Goal: Register for event/course

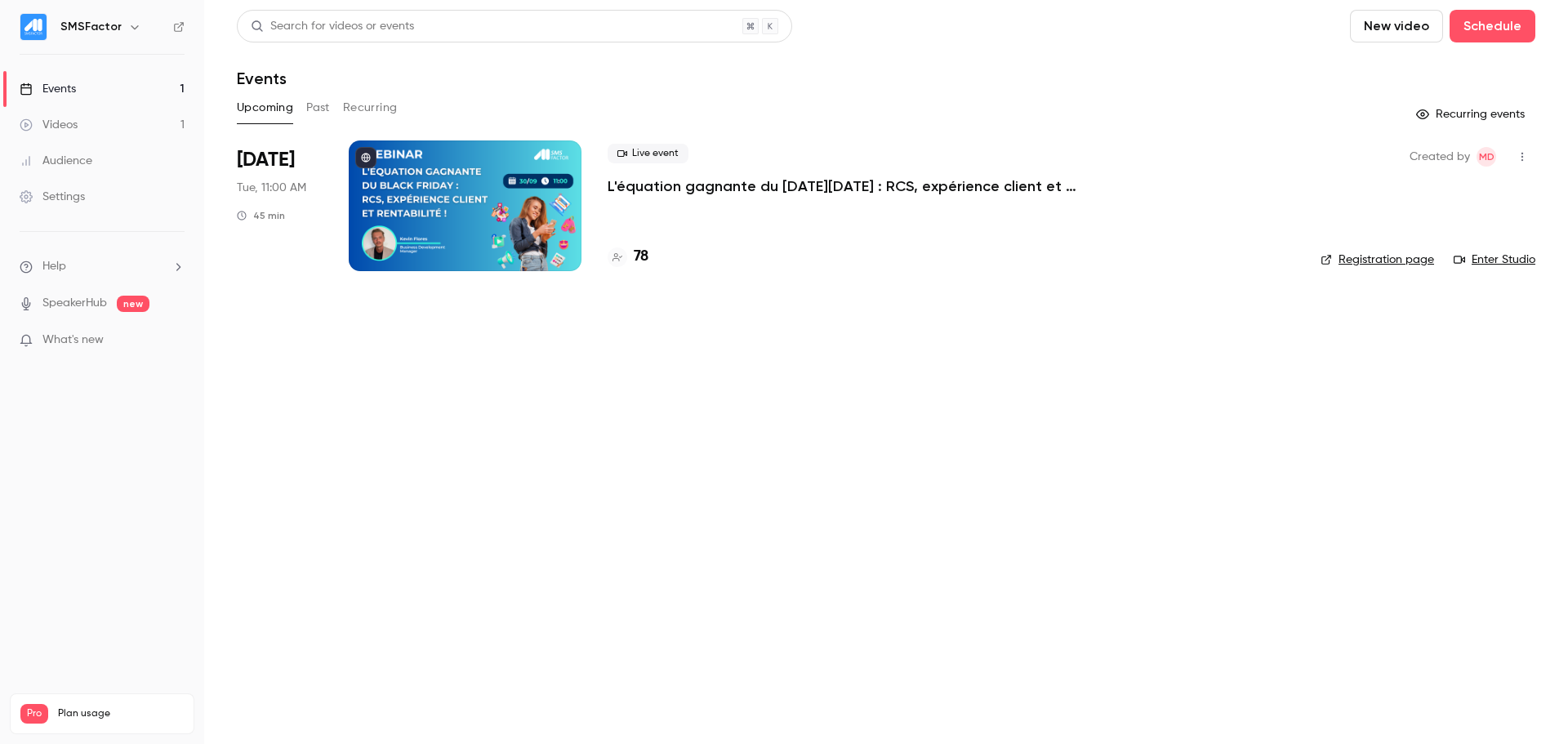
click at [885, 180] on p "L'équation gagnante du [DATE][DATE] : RCS, expérience client et rentabilité !" at bounding box center [853, 186] width 490 height 20
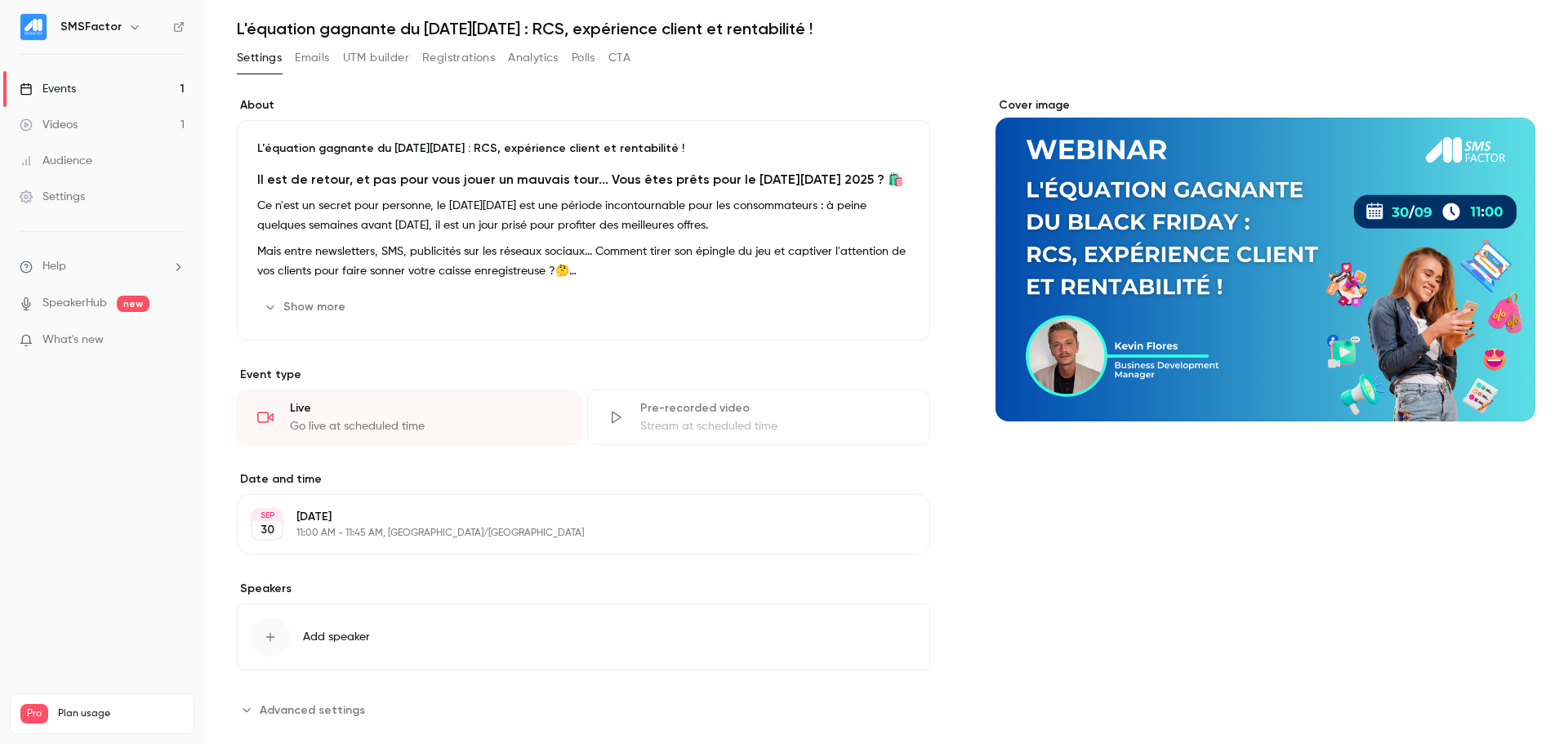
scroll to position [78, 0]
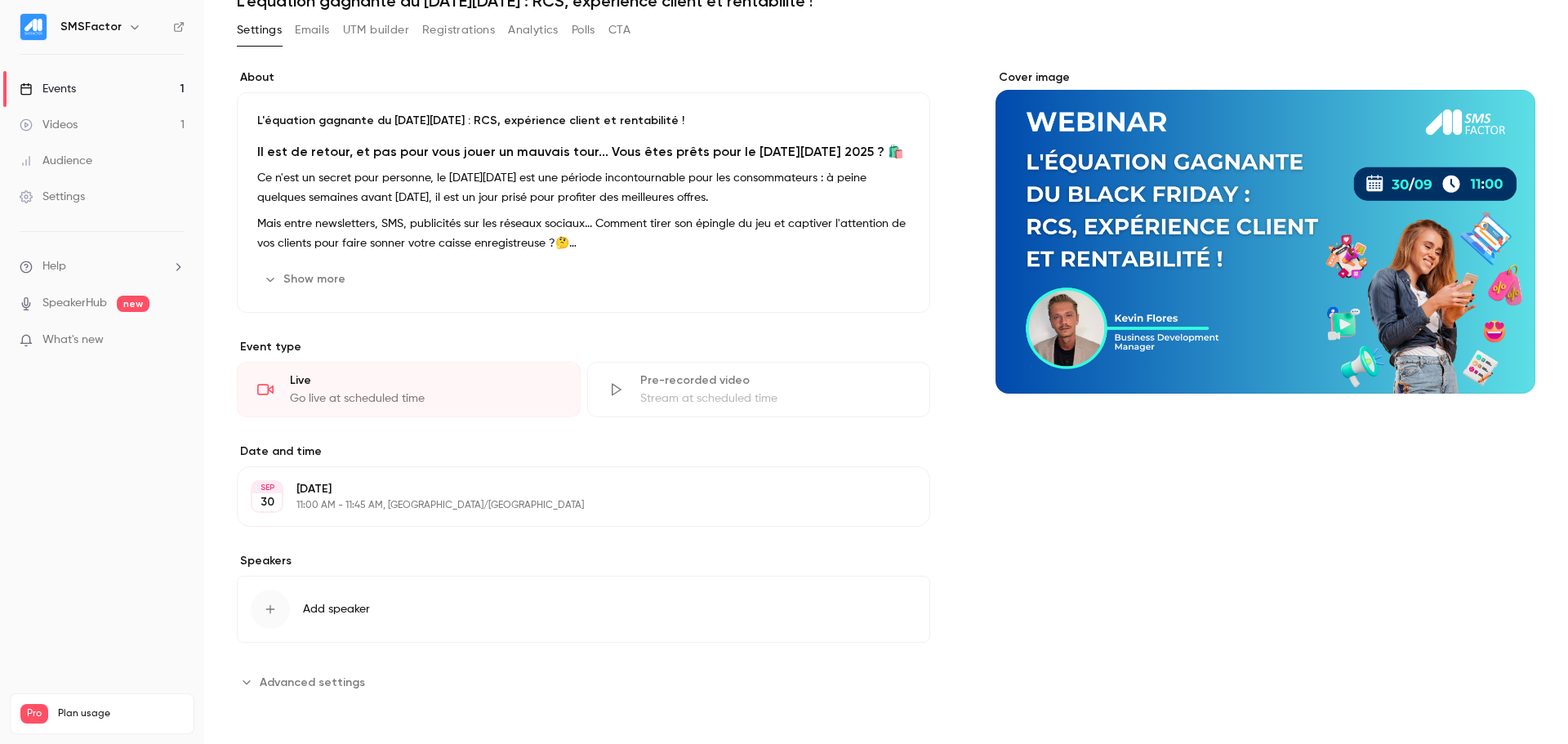
click at [62, 335] on span "What's new" at bounding box center [73, 340] width 62 height 17
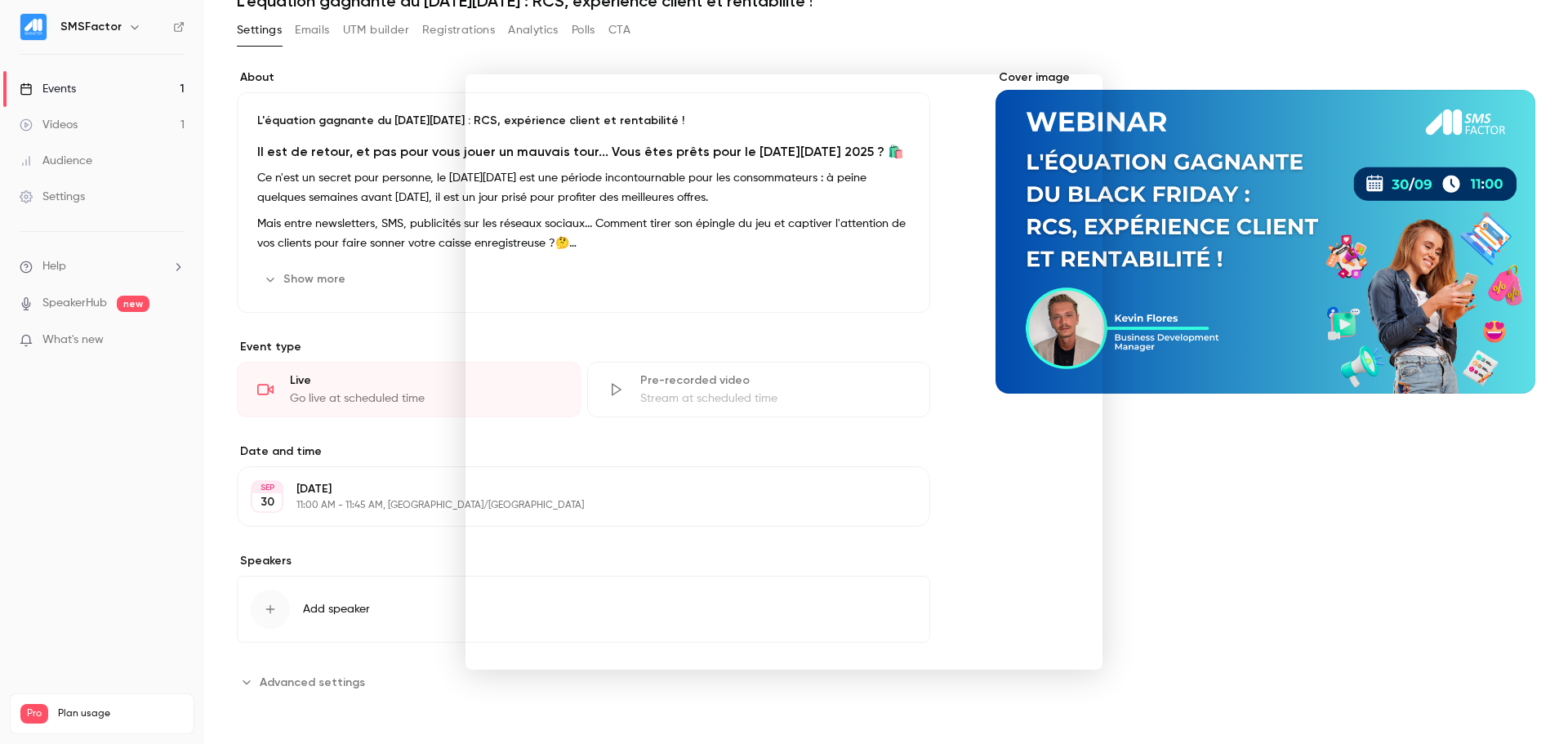
click at [62, 335] on div at bounding box center [784, 372] width 1568 height 744
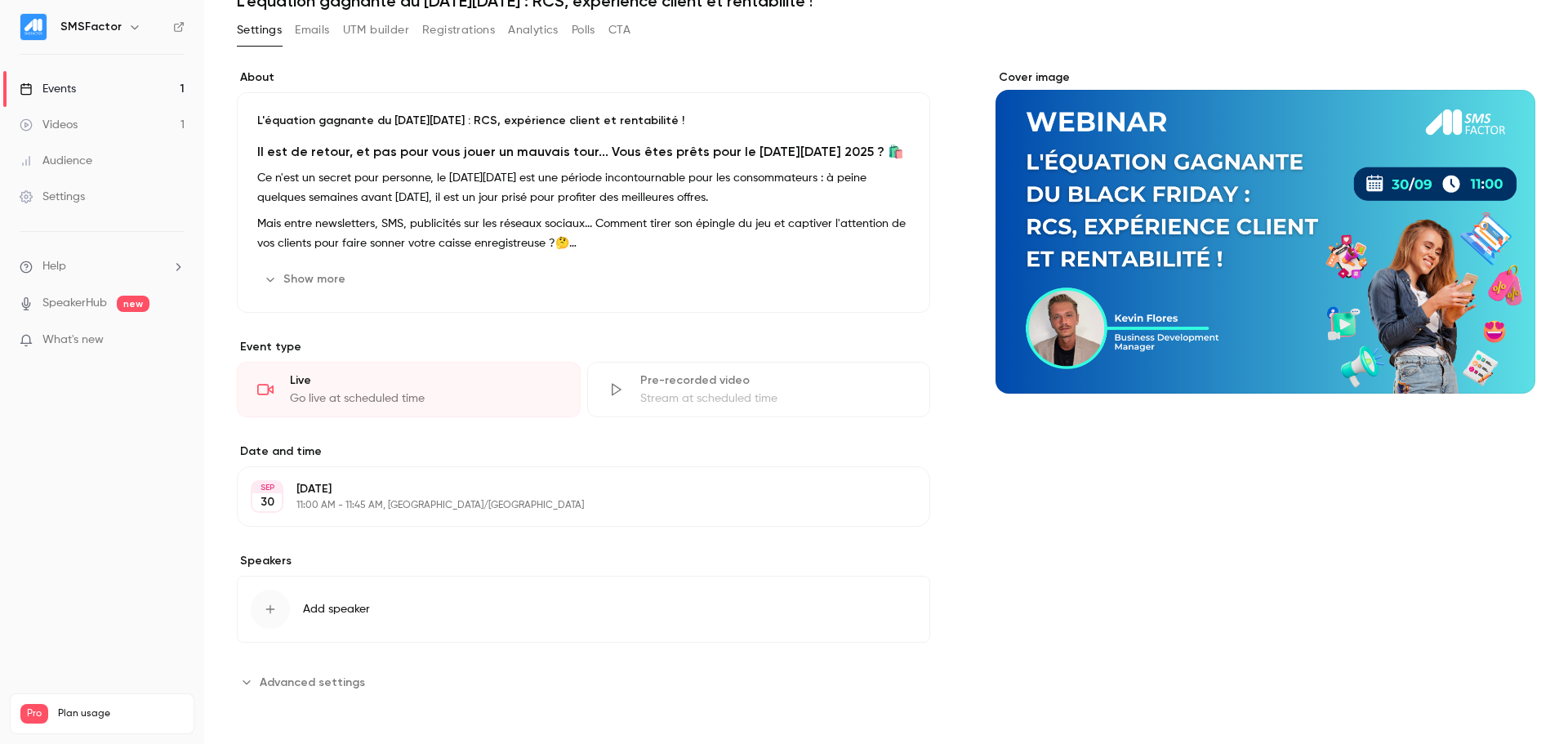
click at [61, 298] on link "SpeakerHub" at bounding box center [75, 303] width 65 height 17
